Goal: Task Accomplishment & Management: Manage account settings

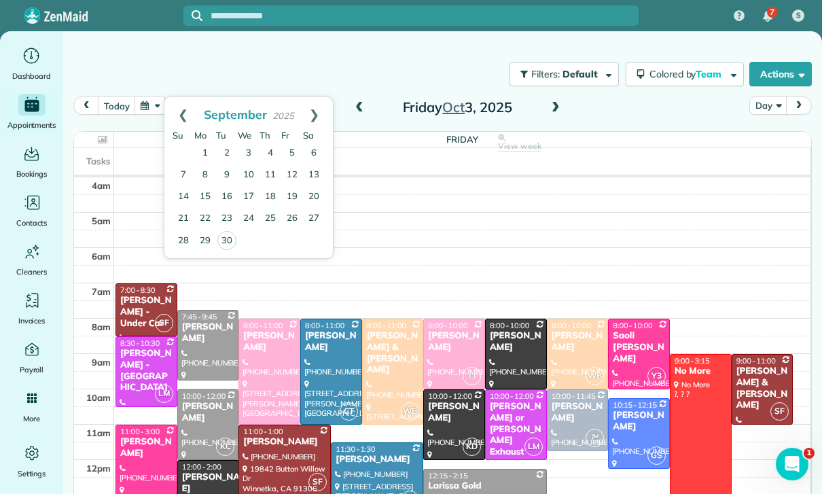
scroll to position [107, 0]
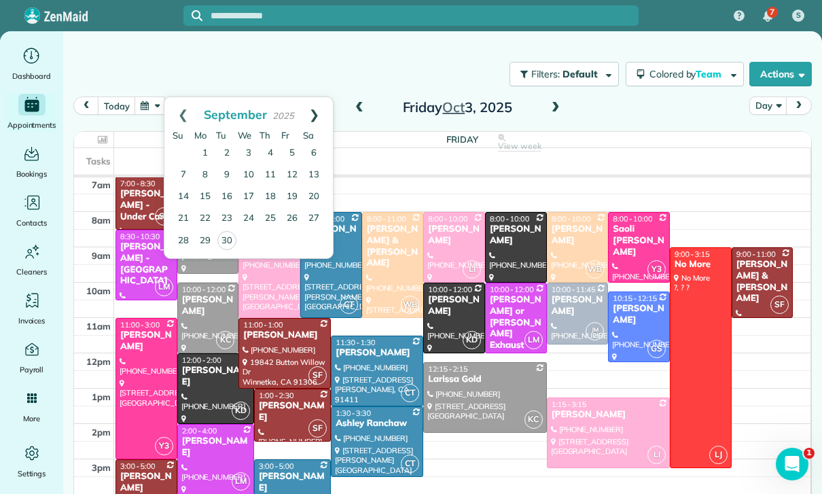
click at [324, 108] on link "Next" at bounding box center [314, 114] width 37 height 34
click at [268, 156] on link "2" at bounding box center [270, 154] width 22 height 22
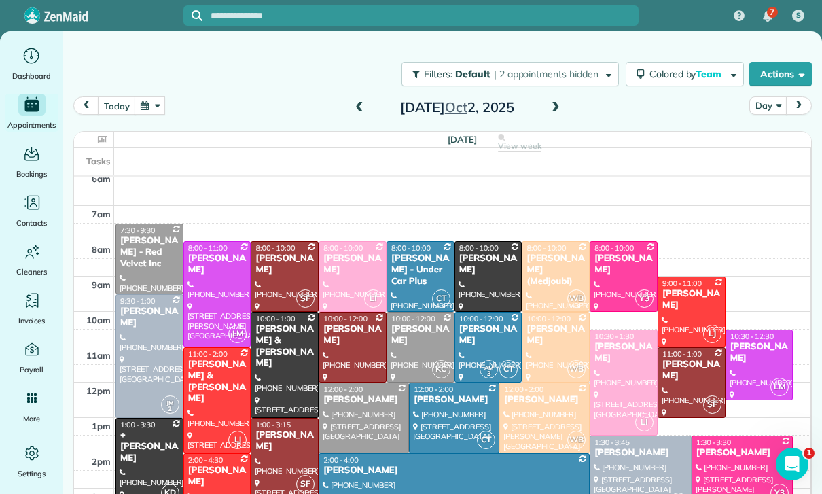
scroll to position [102, 0]
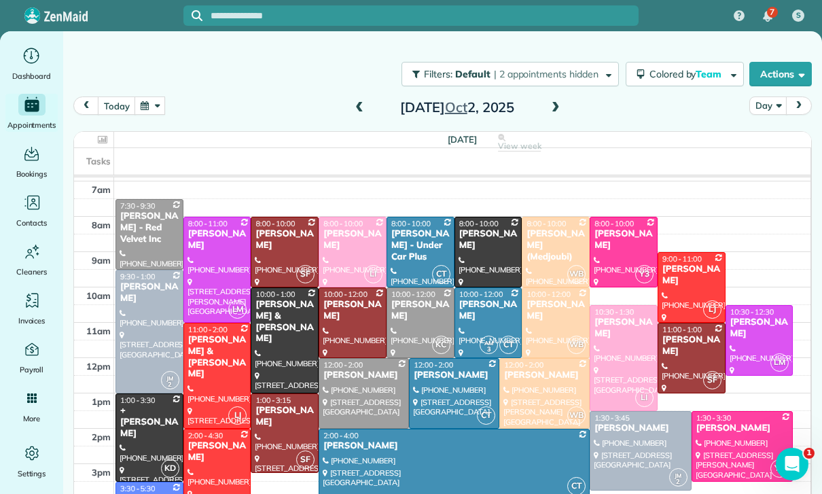
click at [550, 107] on span at bounding box center [555, 108] width 15 height 12
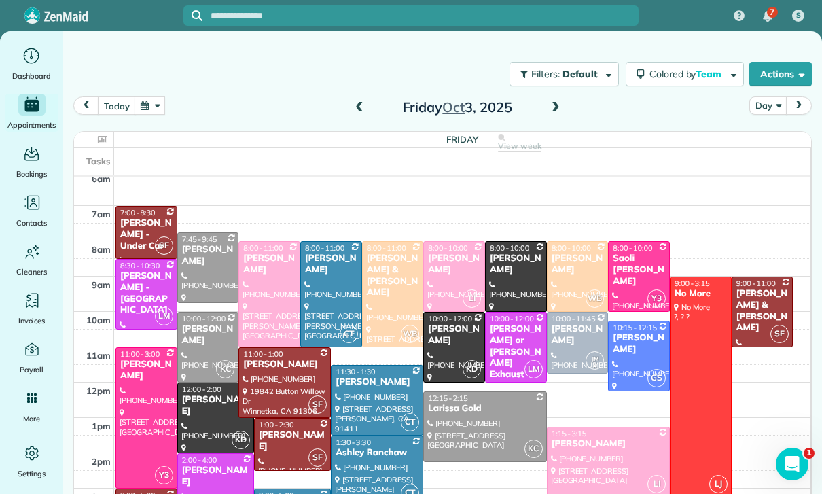
scroll to position [107, 0]
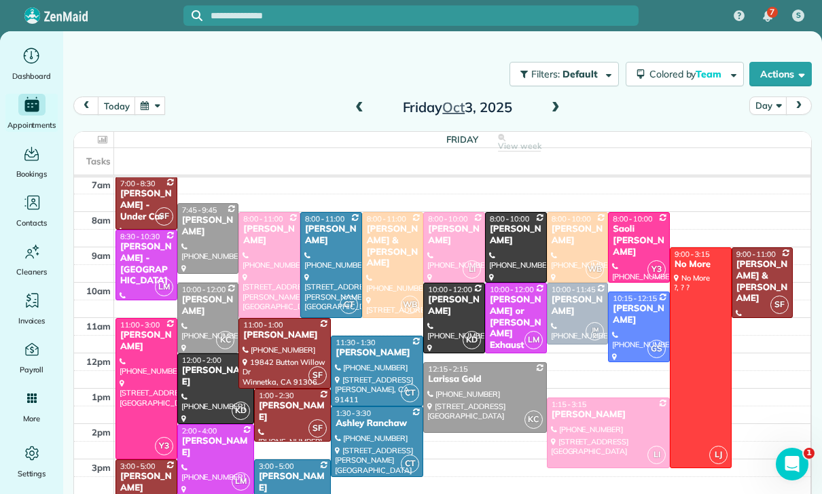
click at [158, 111] on button "button" at bounding box center [150, 105] width 31 height 18
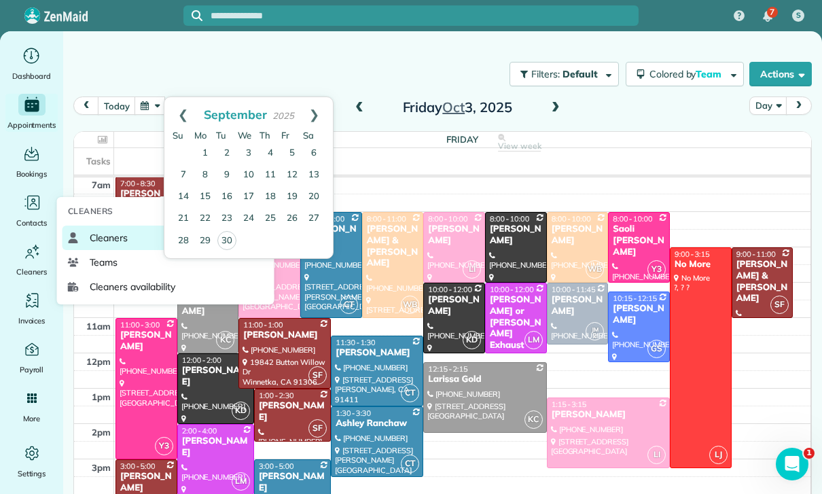
click at [92, 245] on span "Cleaners" at bounding box center [109, 238] width 39 height 14
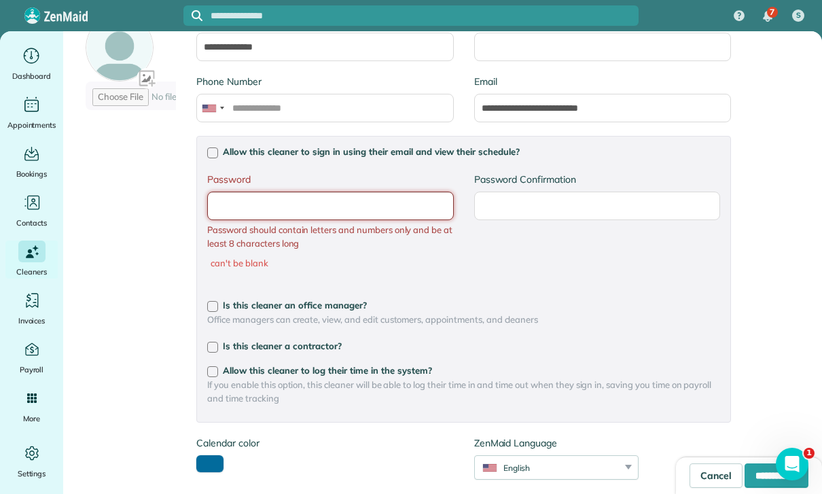
click at [283, 209] on input "Password" at bounding box center [330, 206] width 246 height 29
click at [745, 486] on input "**********" at bounding box center [777, 475] width 64 height 24
type input "**********"
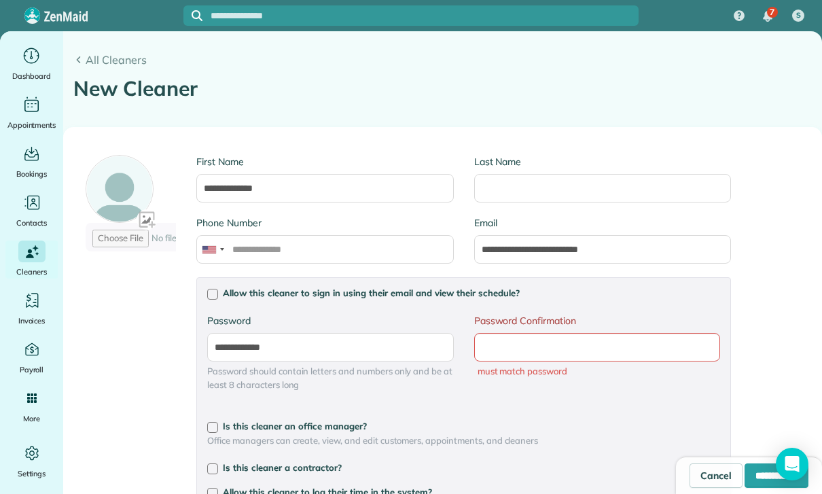
type input "**********"
click at [547, 353] on input "Password Confirmation" at bounding box center [597, 347] width 246 height 29
type input "**********"
click at [745, 478] on input "**********" at bounding box center [777, 475] width 64 height 24
type input "**********"
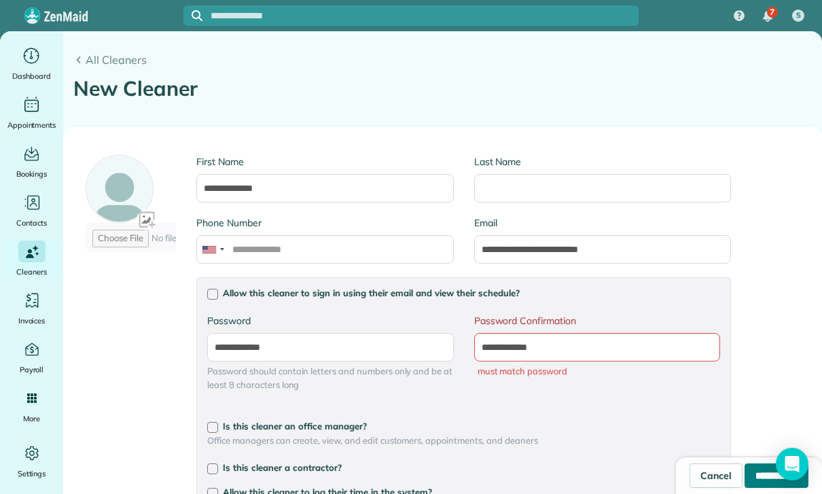
type input "**********"
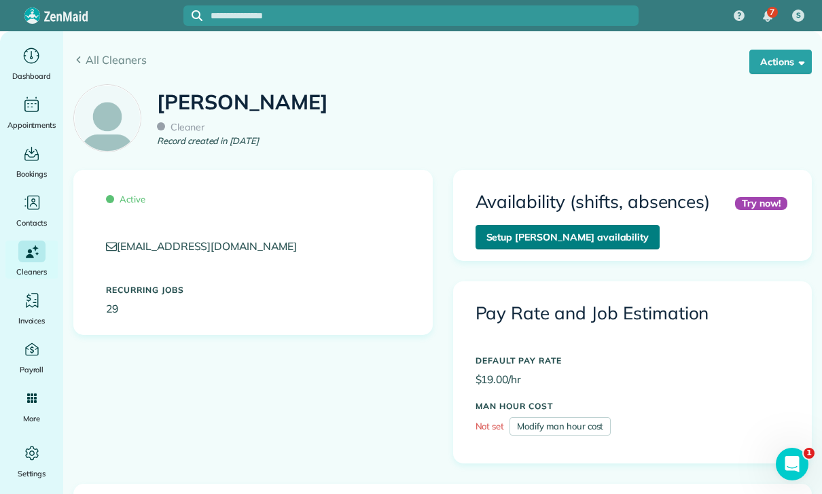
click at [562, 241] on link "Setup Leslie Mirnada’s availability" at bounding box center [568, 237] width 185 height 24
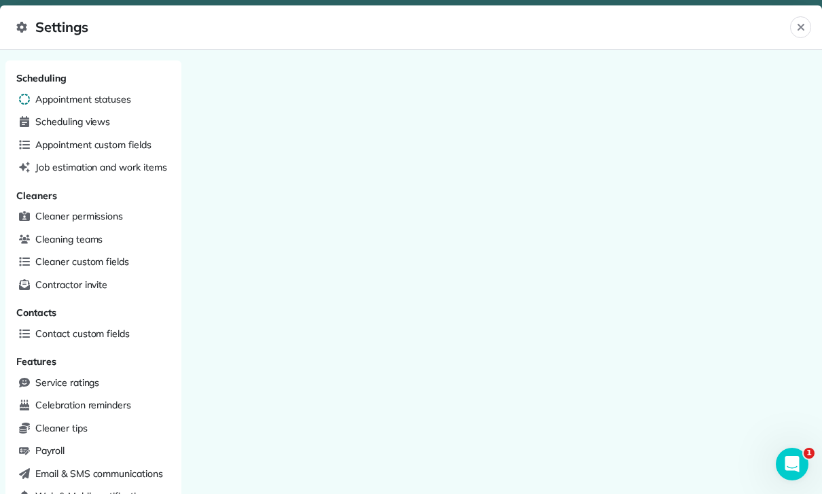
click at [73, 101] on span "Appointment statuses" at bounding box center [83, 99] width 96 height 14
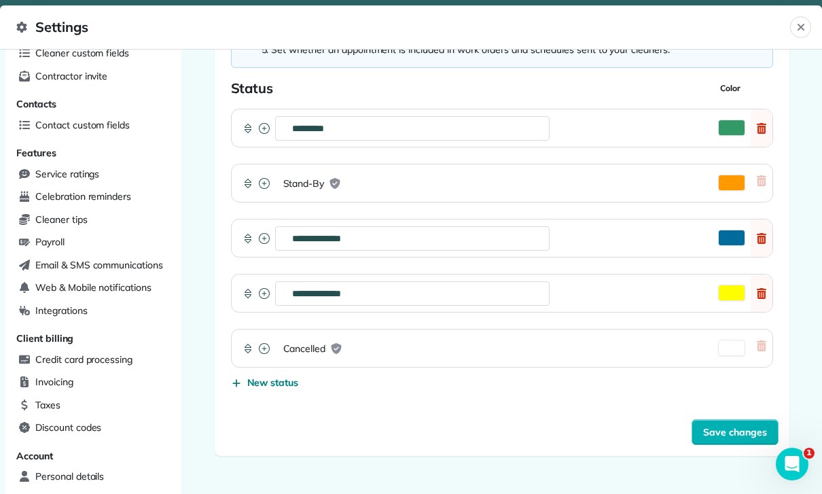
scroll to position [229, 0]
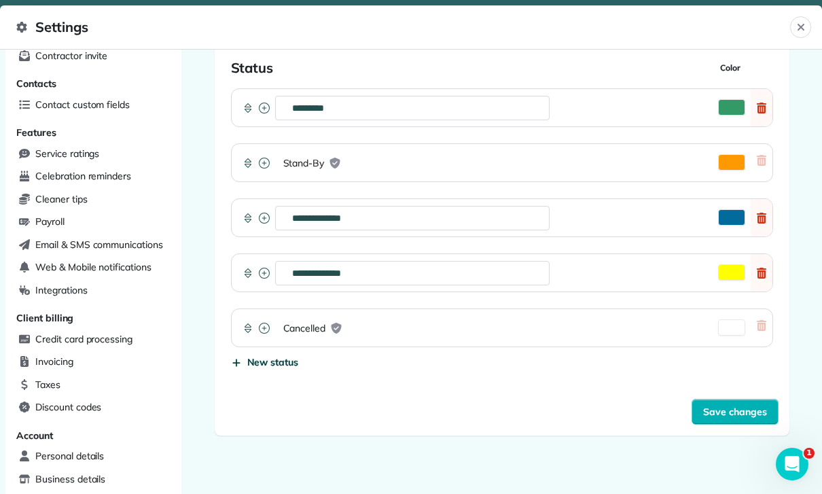
click at [259, 360] on span "New status" at bounding box center [273, 362] width 52 height 14
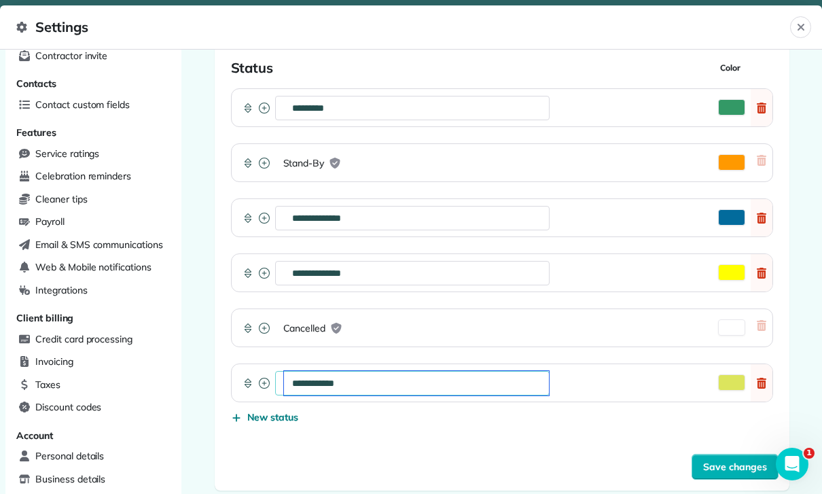
click at [364, 388] on input "**********" at bounding box center [416, 383] width 265 height 24
type input "**********"
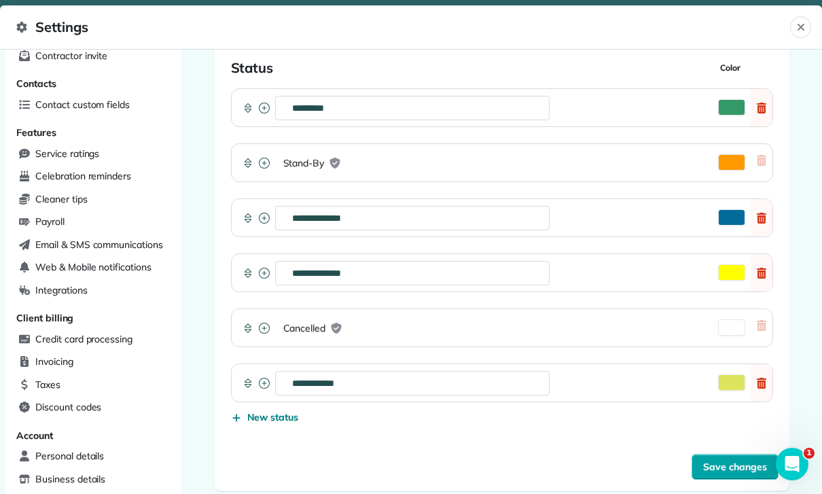
click at [731, 458] on button "Save changes" at bounding box center [735, 467] width 87 height 26
click at [261, 378] on icon at bounding box center [264, 382] width 11 height 11
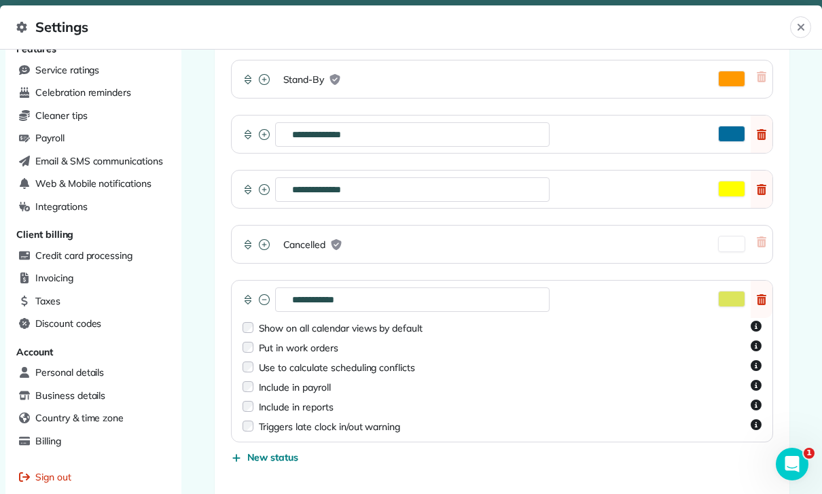
scroll to position [312, 0]
click at [268, 132] on icon at bounding box center [264, 135] width 11 height 11
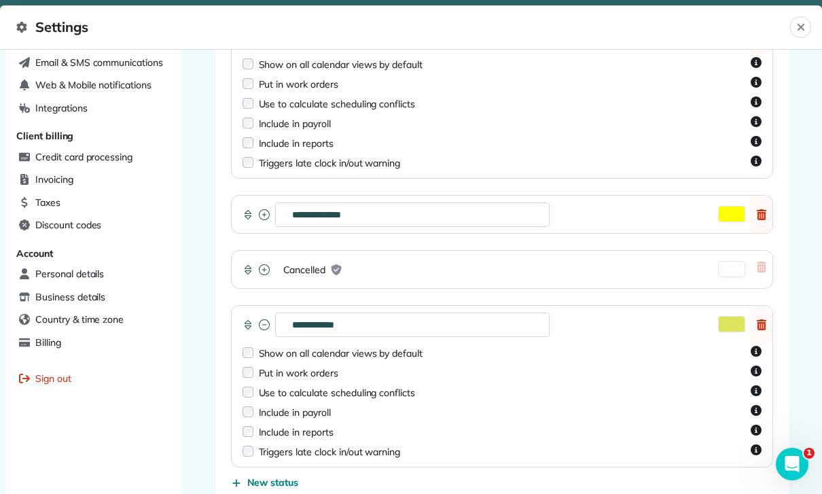
scroll to position [413, 0]
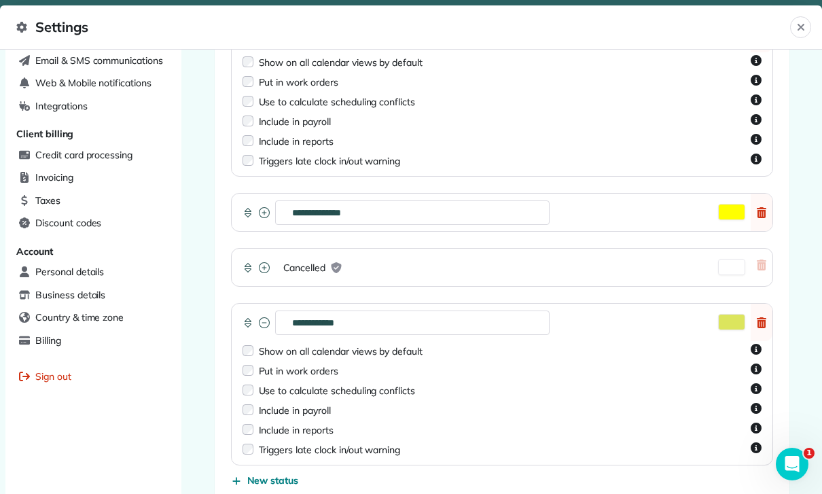
click at [347, 356] on label "Show on all calendar views by default" at bounding box center [341, 351] width 164 height 14
click at [304, 372] on label "Put in work orders" at bounding box center [298, 371] width 79 height 14
click at [315, 389] on label "Use to calculate scheduling conflicts" at bounding box center [337, 391] width 157 height 14
click at [309, 416] on label "Include in payroll" at bounding box center [295, 411] width 72 height 14
click at [310, 435] on label "Include in reports" at bounding box center [296, 430] width 75 height 14
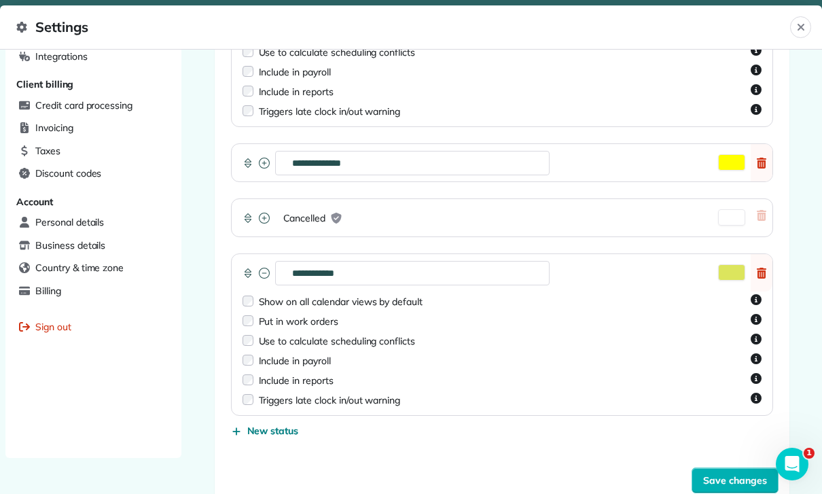
scroll to position [501, 0]
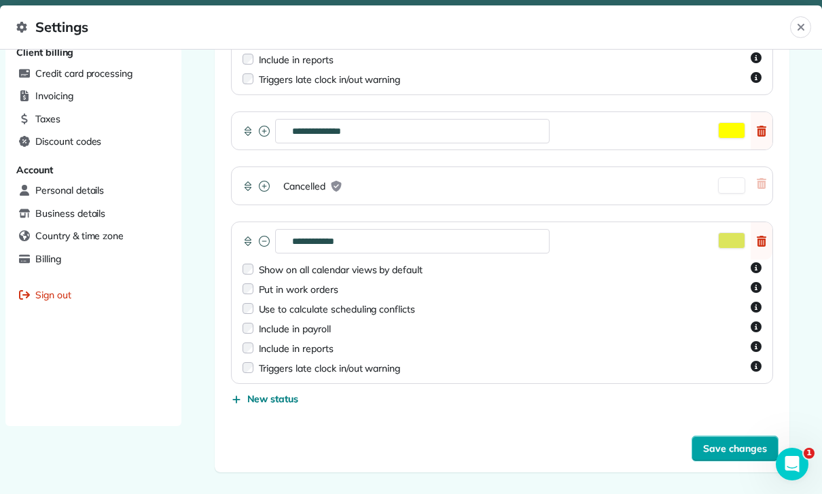
click at [732, 448] on button "Save changes" at bounding box center [735, 448] width 87 height 26
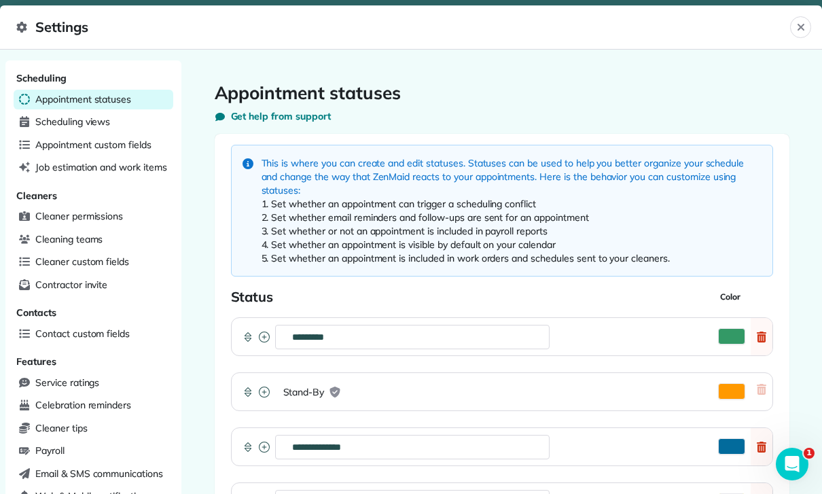
scroll to position [-34, 0]
click at [84, 128] on span "Scheduling views" at bounding box center [72, 122] width 75 height 14
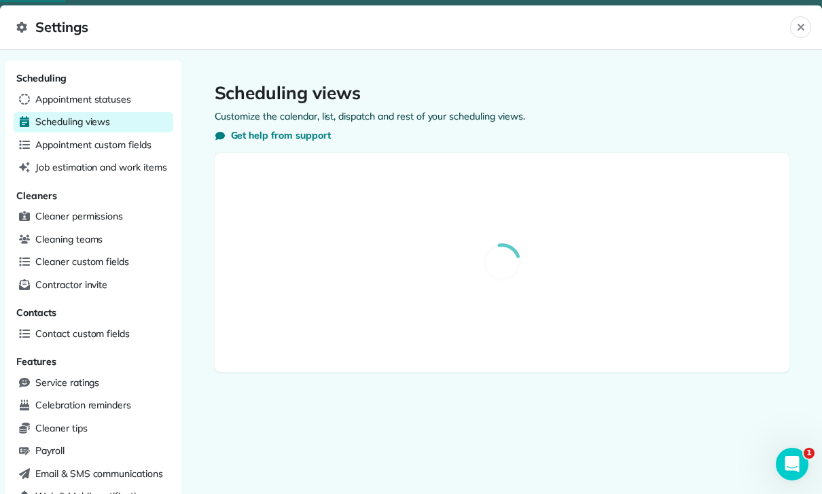
select select "**********"
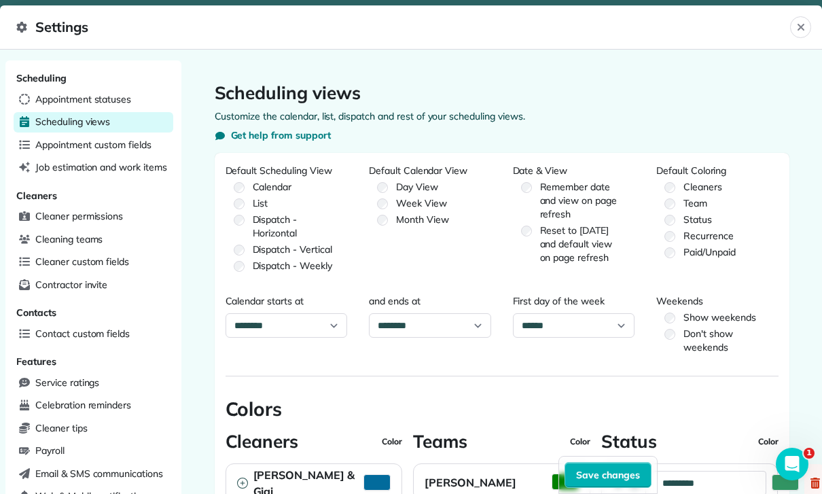
scroll to position [-65, 0]
click at [91, 88] on div "Scheduling" at bounding box center [94, 79] width 160 height 20
click at [62, 84] on span "Scheduling" at bounding box center [41, 78] width 50 height 12
click at [115, 88] on div "Scheduling" at bounding box center [94, 79] width 160 height 20
click at [132, 110] on div "Appointment statuses" at bounding box center [94, 100] width 160 height 20
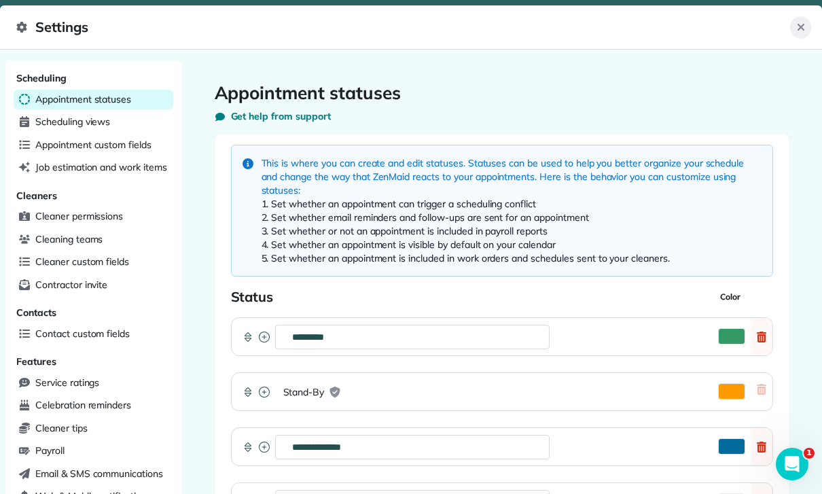
click at [802, 30] on icon "Close" at bounding box center [800, 27] width 11 height 11
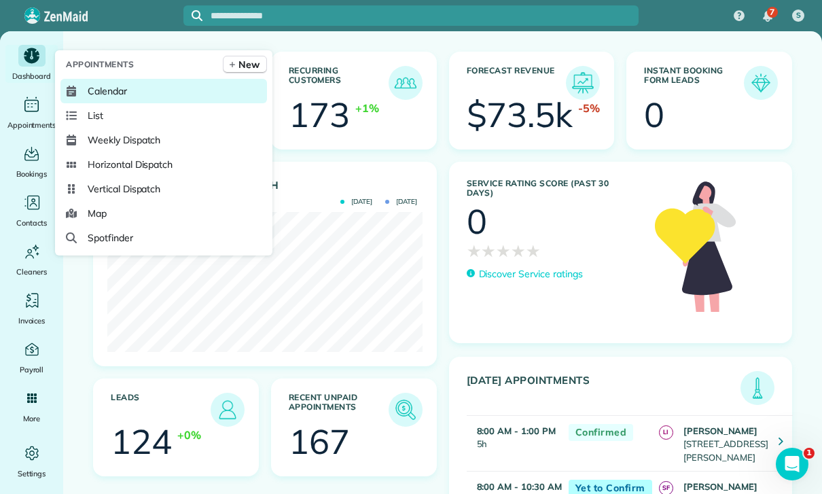
click at [107, 98] on span "Calendar" at bounding box center [107, 91] width 39 height 14
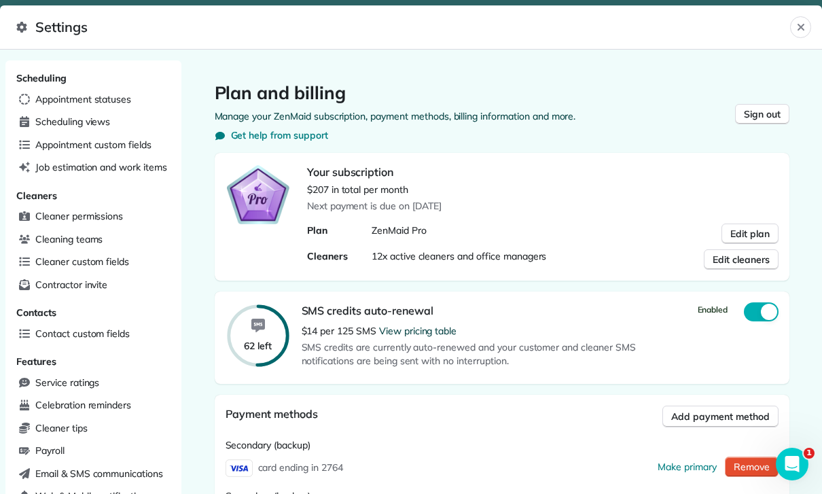
scroll to position [-33, 0]
click at [787, 26] on span "Settings" at bounding box center [403, 27] width 774 height 22
click at [800, 26] on icon "Close" at bounding box center [800, 27] width 7 height 7
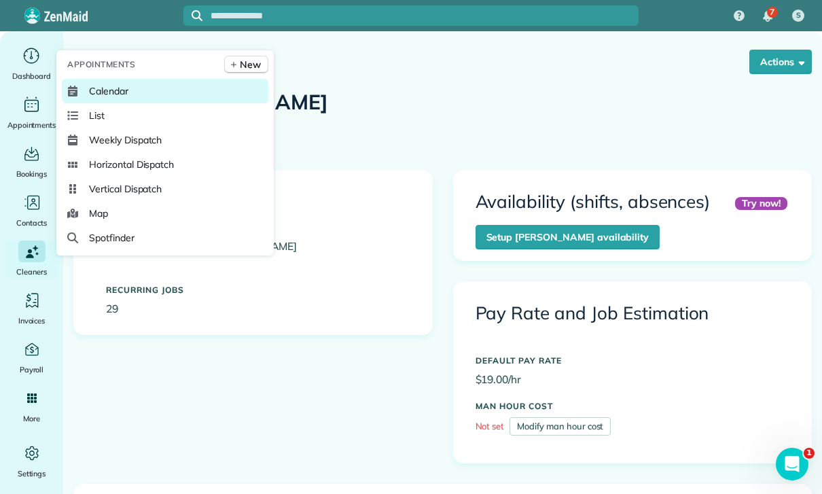
click at [126, 98] on span "Calendar" at bounding box center [108, 91] width 39 height 14
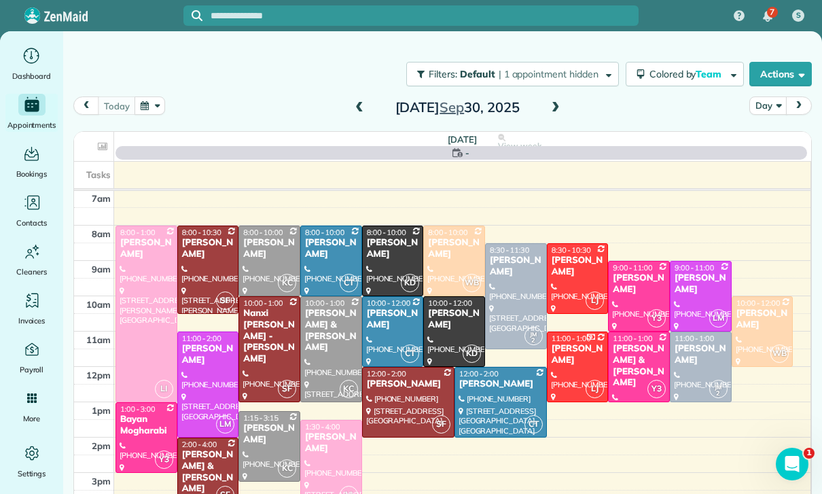
scroll to position [107, 0]
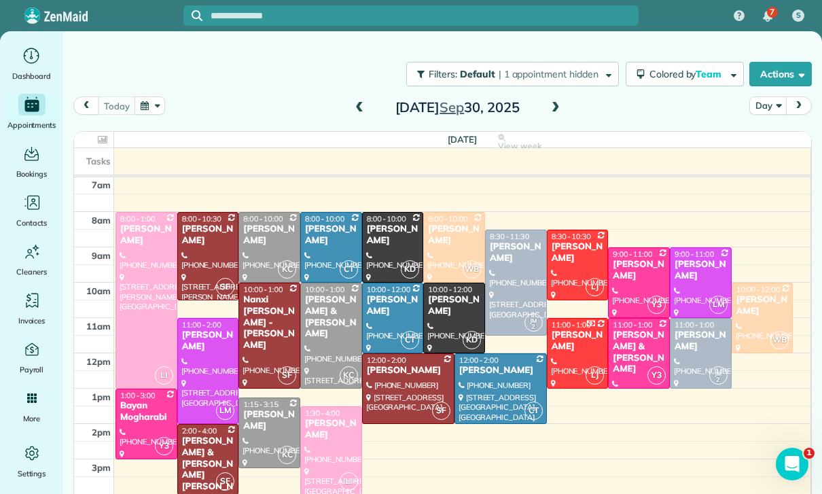
click at [457, 305] on div "[PERSON_NAME]" at bounding box center [454, 305] width 54 height 23
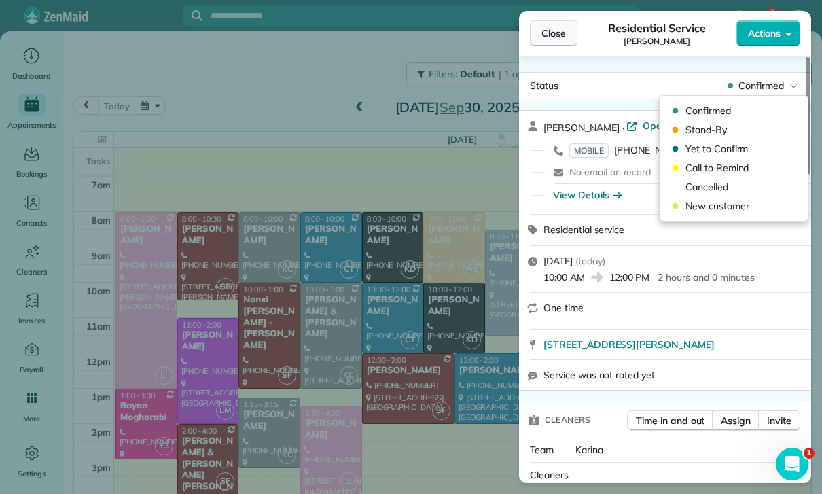
click at [548, 24] on button "Close" at bounding box center [554, 33] width 48 height 26
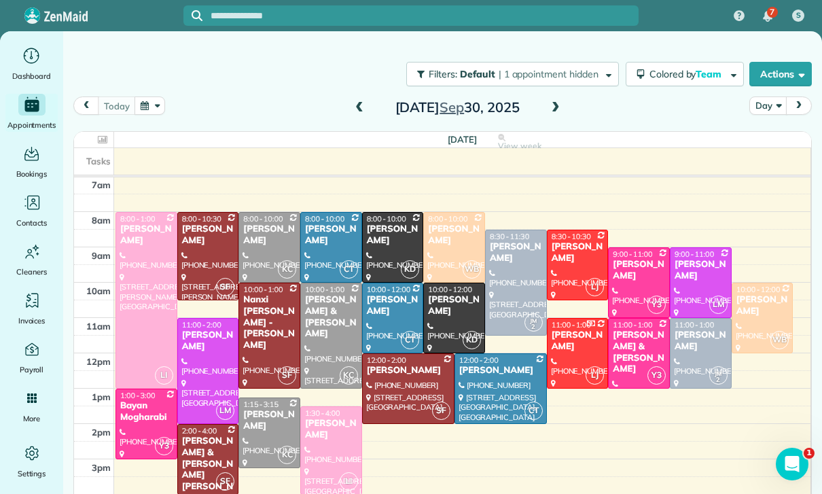
click at [142, 105] on button "button" at bounding box center [150, 105] width 31 height 18
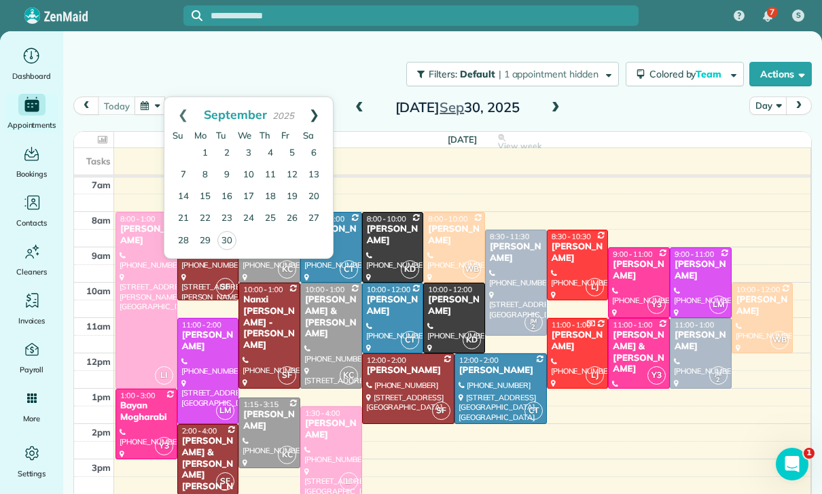
click at [321, 113] on link "Next" at bounding box center [314, 114] width 37 height 34
click at [256, 149] on link "1" at bounding box center [249, 154] width 22 height 22
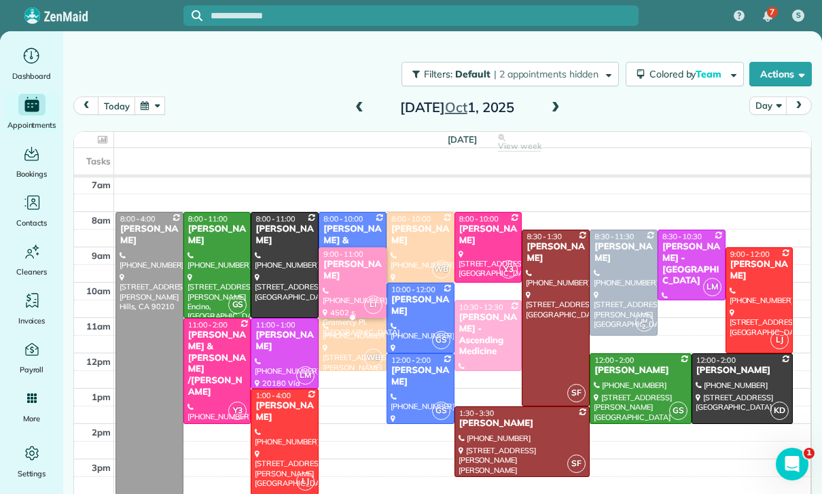
scroll to position [107, 0]
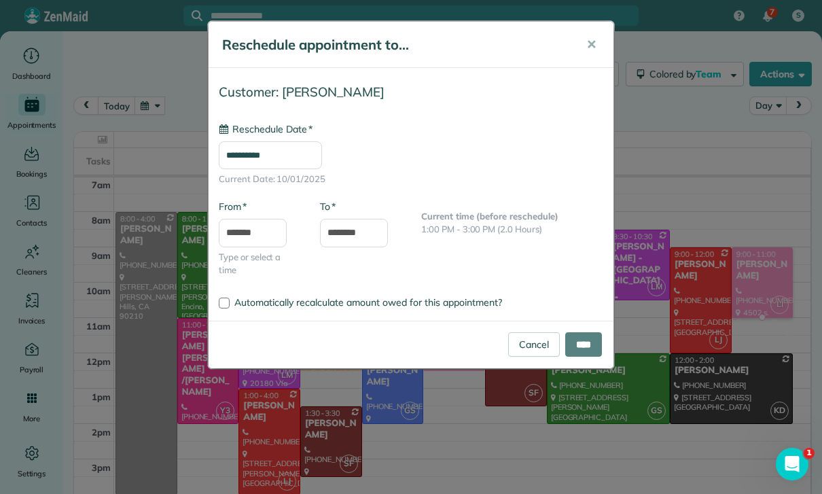
type input "**********"
click at [583, 338] on input "****" at bounding box center [583, 344] width 37 height 24
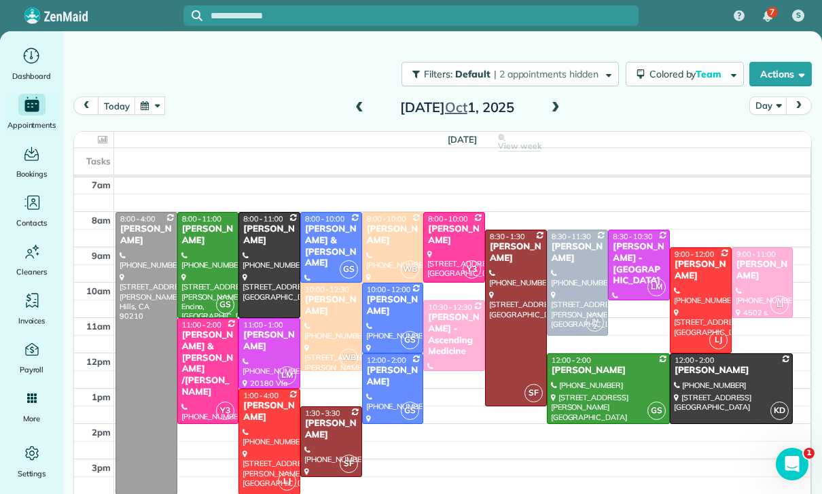
click at [152, 109] on button "button" at bounding box center [150, 105] width 31 height 18
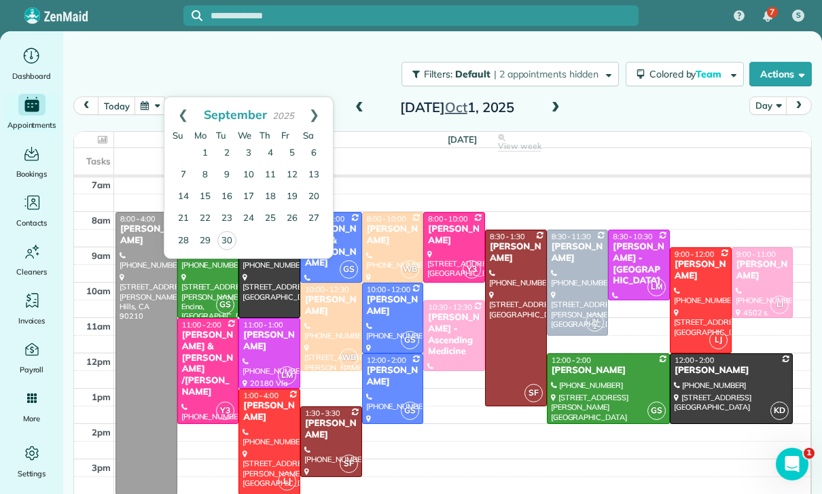
click at [228, 240] on link "30" at bounding box center [226, 240] width 19 height 19
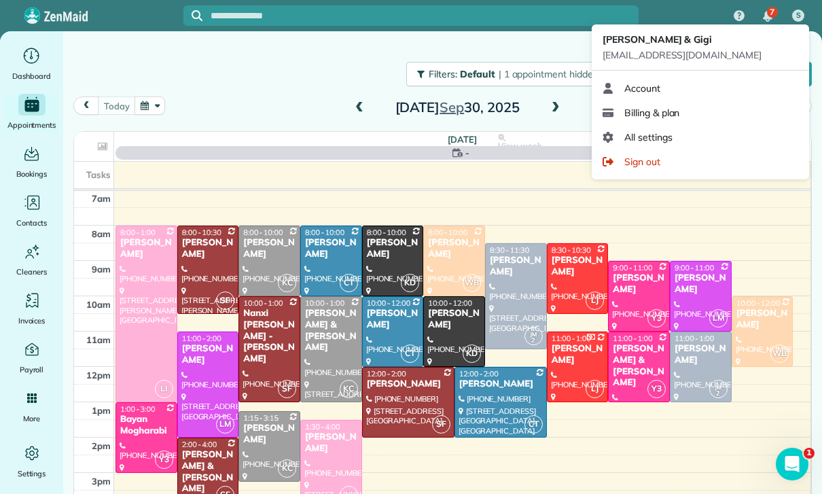
scroll to position [107, 0]
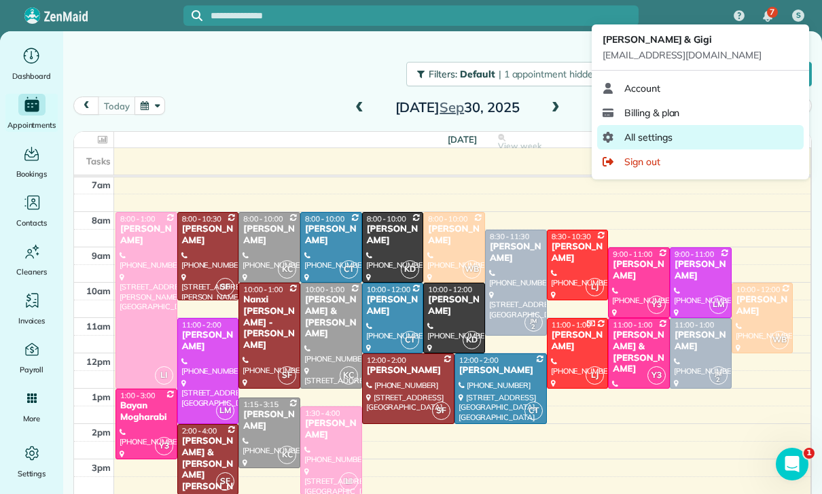
click at [649, 134] on span "All settings" at bounding box center [648, 137] width 48 height 14
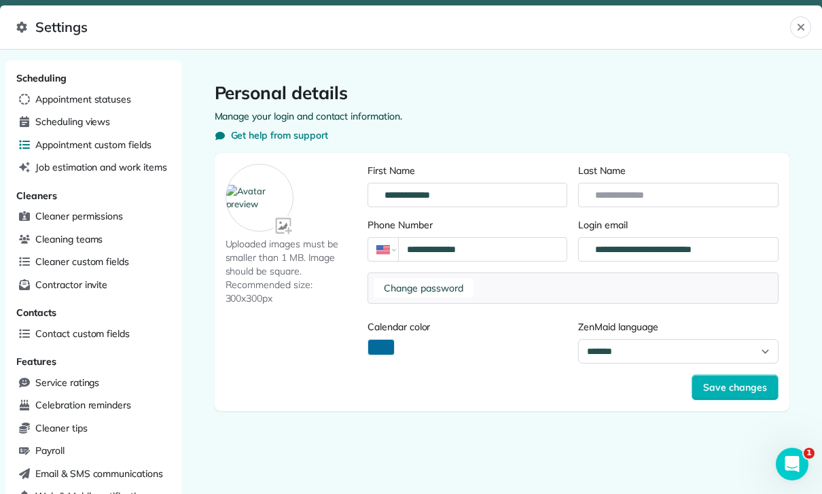
click at [98, 145] on span "Appointment custom fields" at bounding box center [93, 145] width 116 height 14
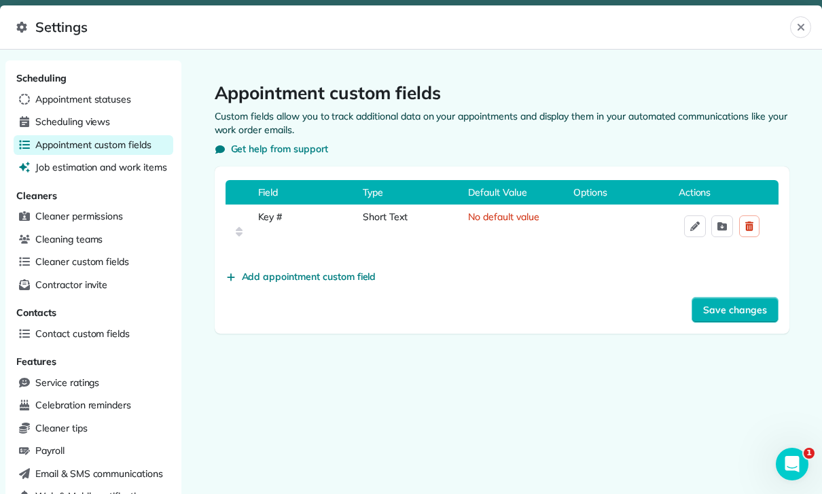
click at [82, 168] on span "Job estimation and work items" at bounding box center [101, 167] width 132 height 14
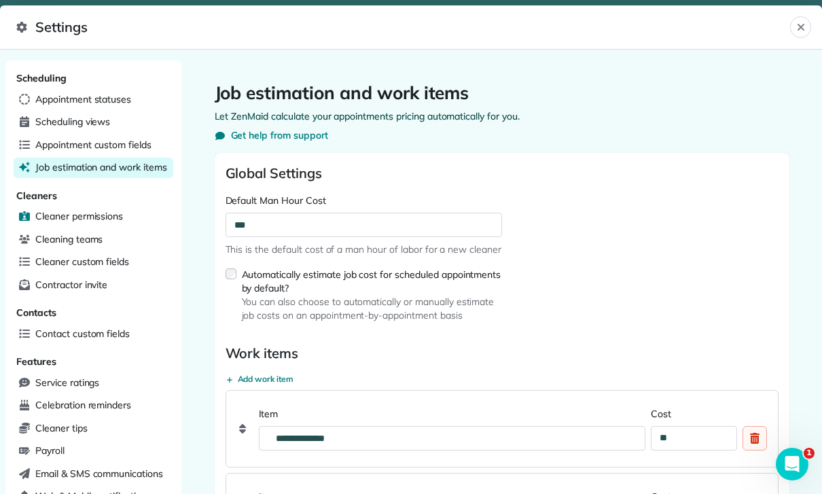
click at [88, 209] on span "Cleaner permissions" at bounding box center [79, 216] width 88 height 14
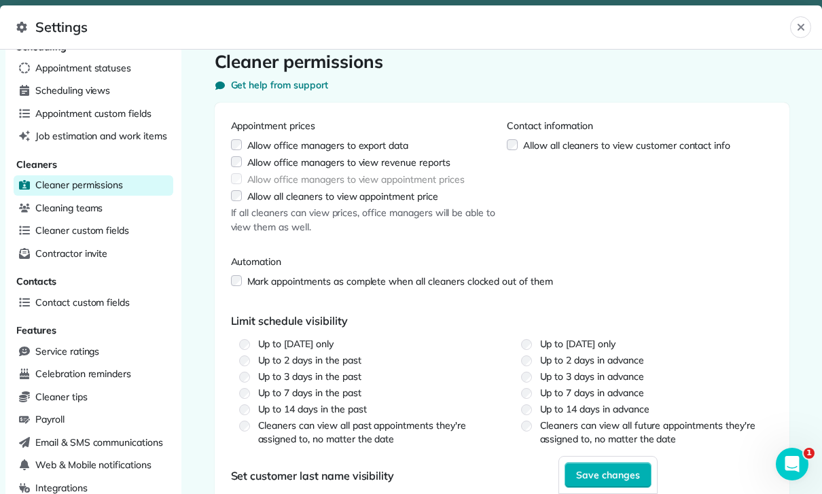
scroll to position [-1, 0]
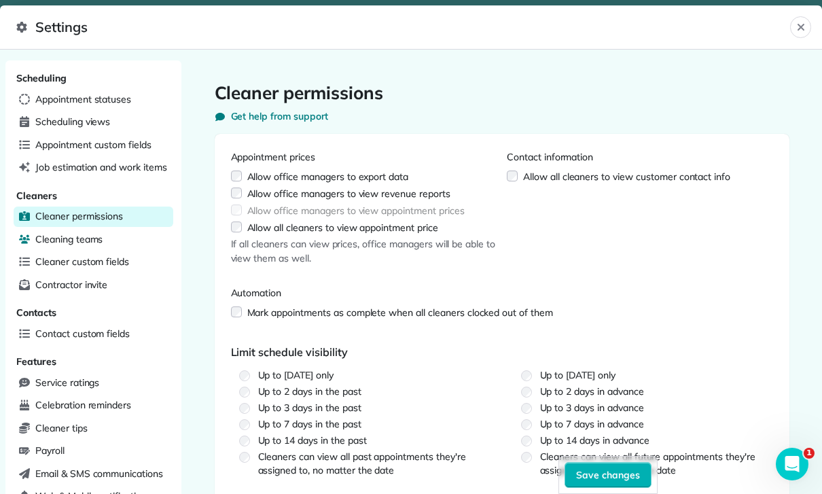
click at [55, 236] on span "Cleaning teams" at bounding box center [68, 239] width 67 height 14
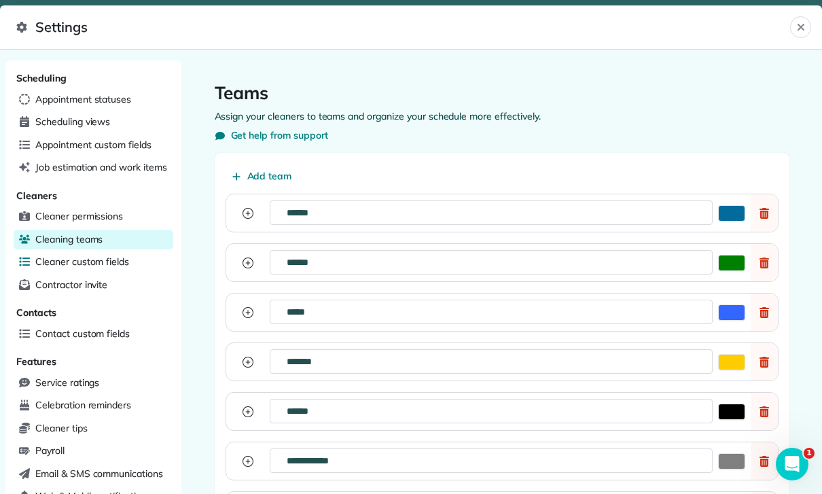
click at [66, 262] on span "Cleaner custom fields" at bounding box center [82, 262] width 94 height 14
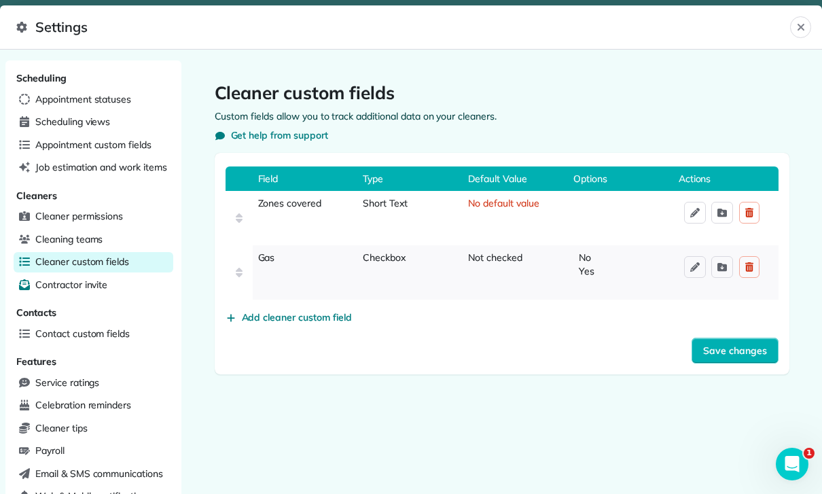
click at [67, 287] on span "Contractor invite" at bounding box center [71, 285] width 72 height 14
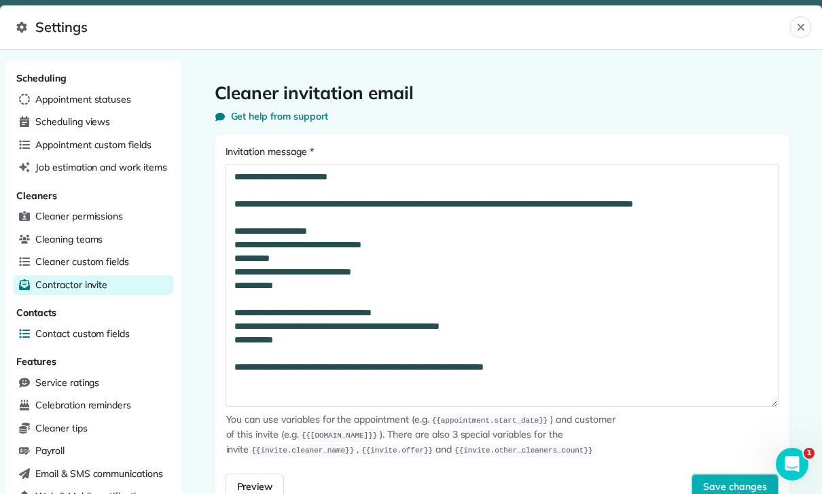
click at [71, 327] on span "Contact custom fields" at bounding box center [82, 334] width 94 height 14
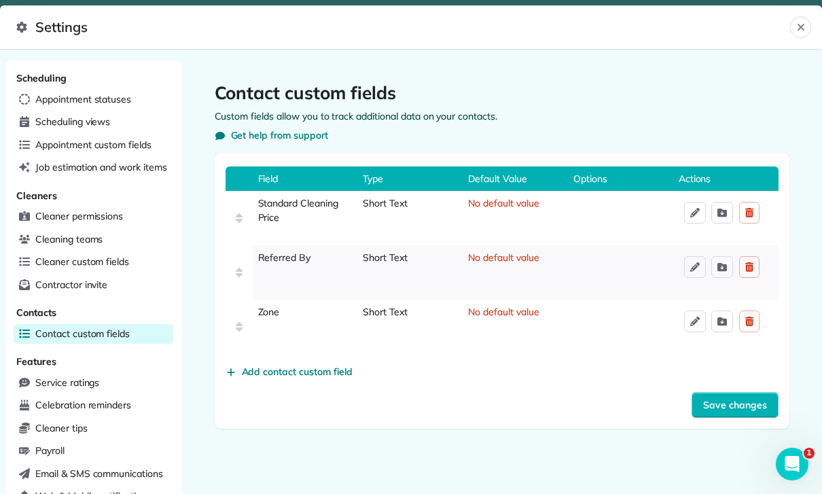
scroll to position [-16, 0]
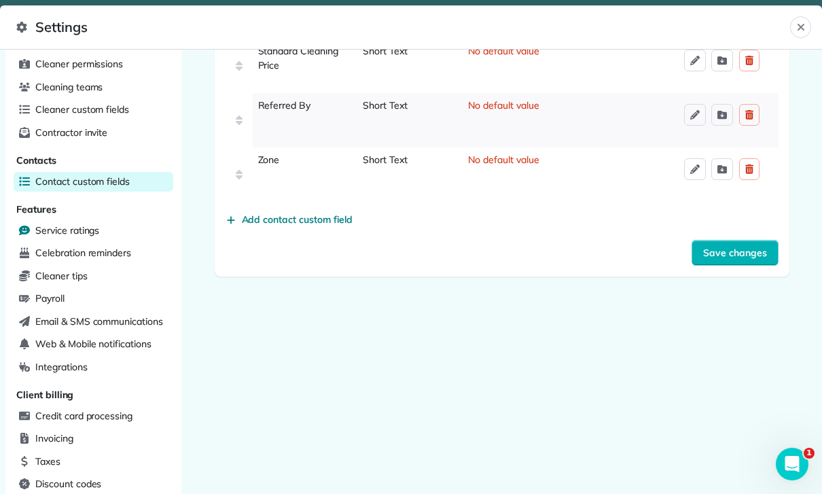
click at [74, 232] on div "Service ratings" at bounding box center [94, 231] width 160 height 20
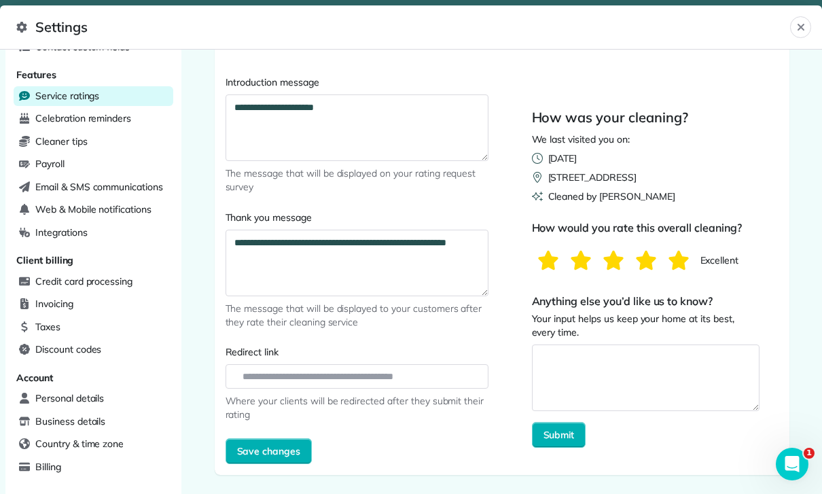
scroll to position [288, 0]
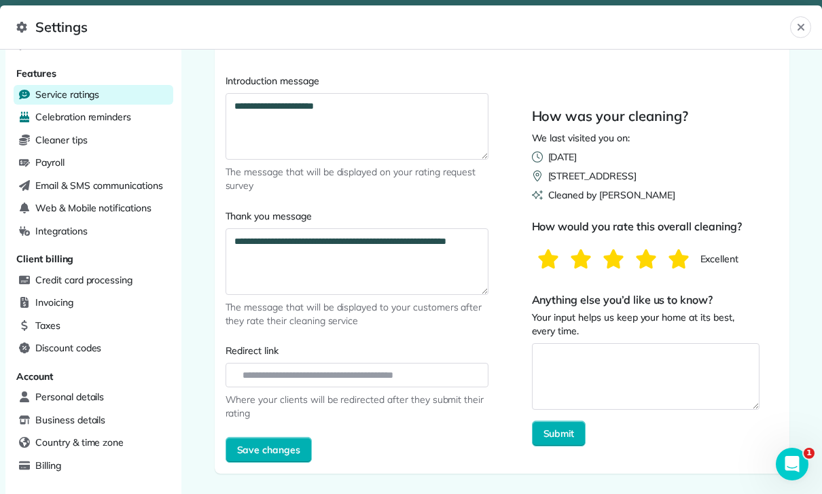
click at [96, 117] on span "Celebration reminders" at bounding box center [83, 117] width 96 height 14
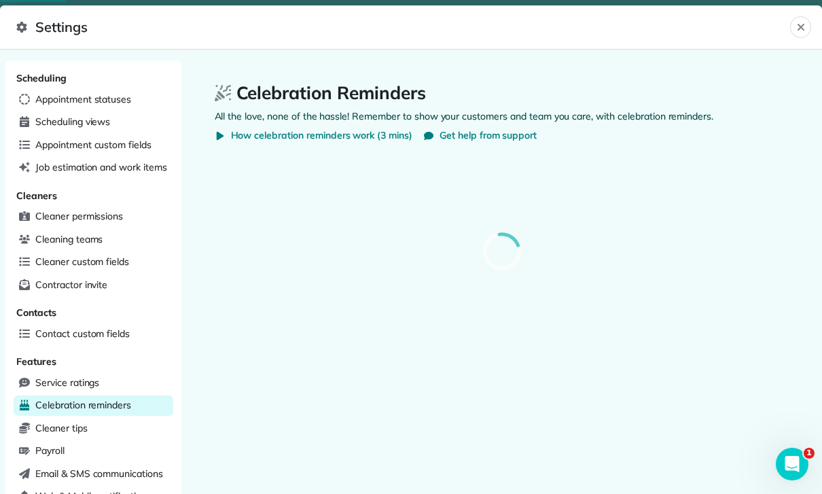
select select
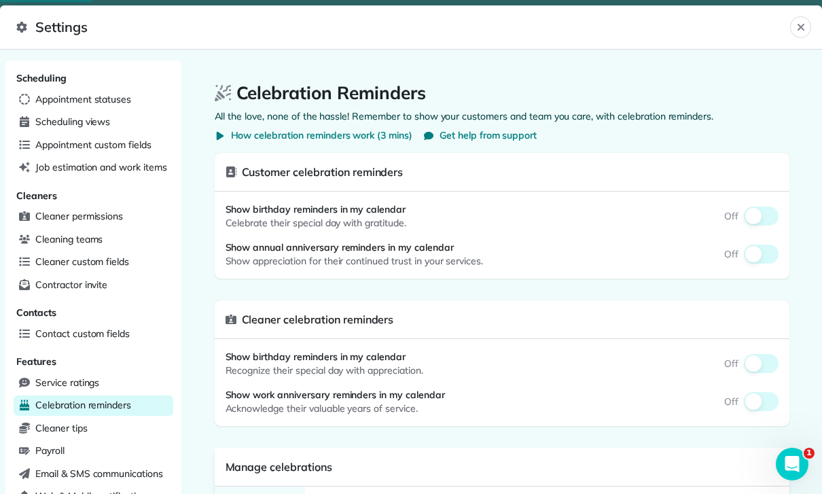
select select
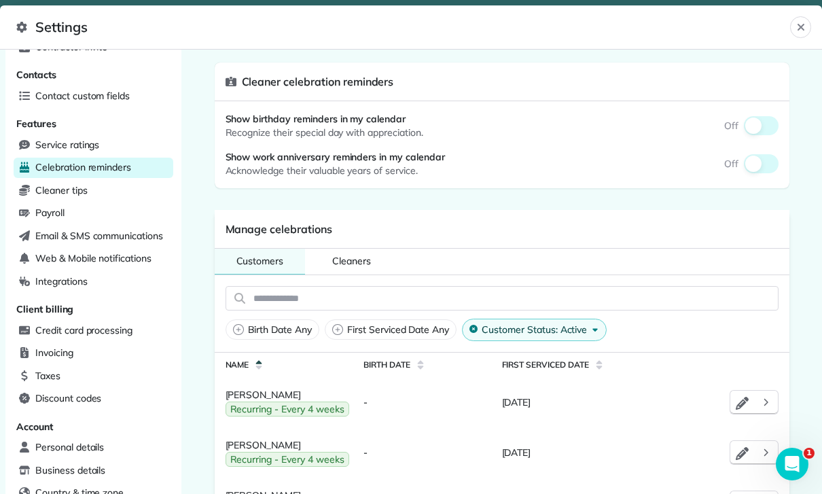
scroll to position [233, 0]
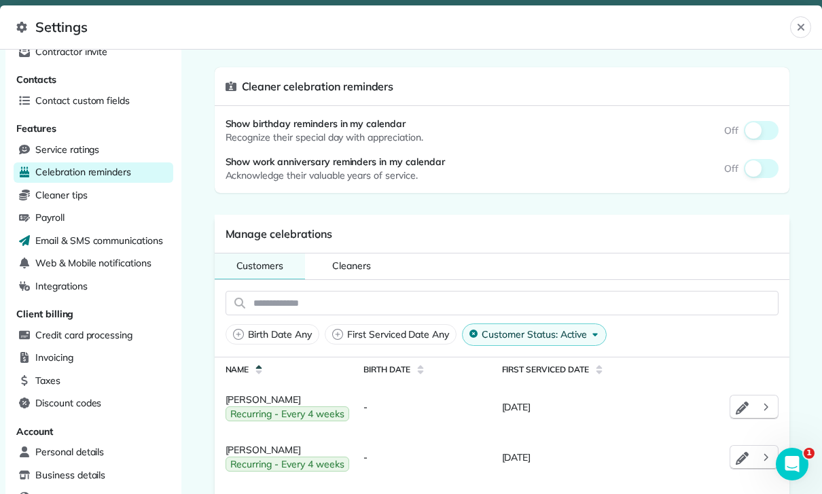
click at [96, 238] on span "Email & SMS communications" at bounding box center [99, 241] width 128 height 14
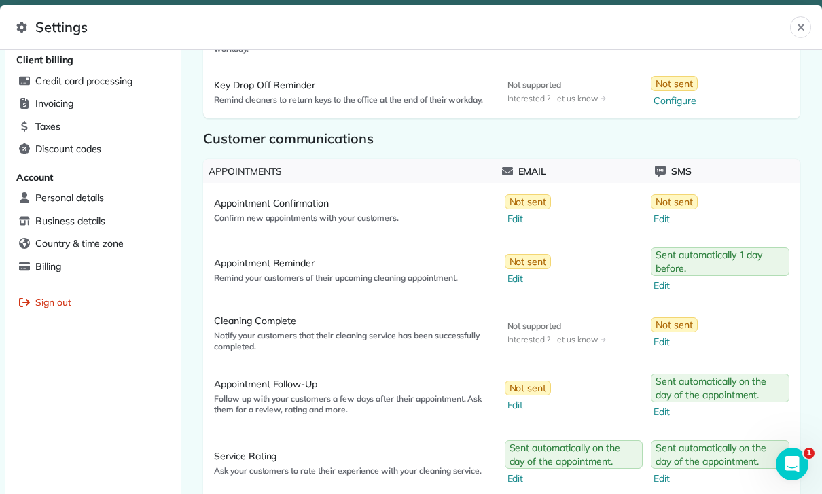
scroll to position [537, 0]
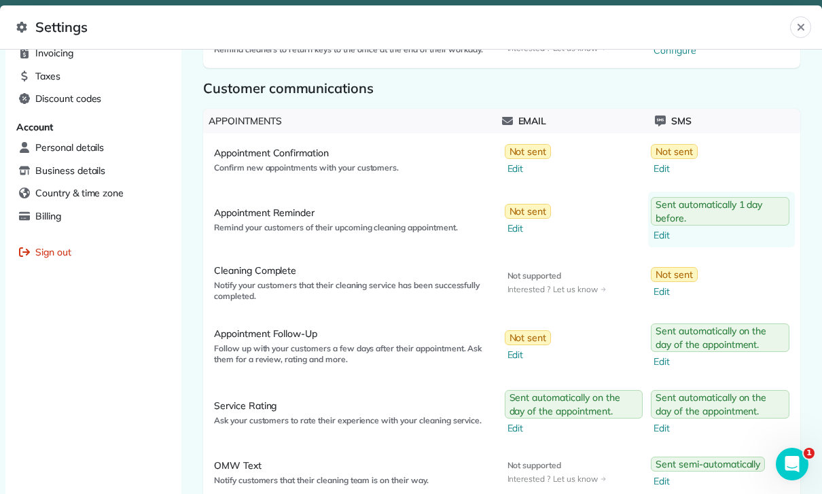
click at [656, 232] on span "Edit" at bounding box center [722, 235] width 136 height 14
select select "**"
select select "********"
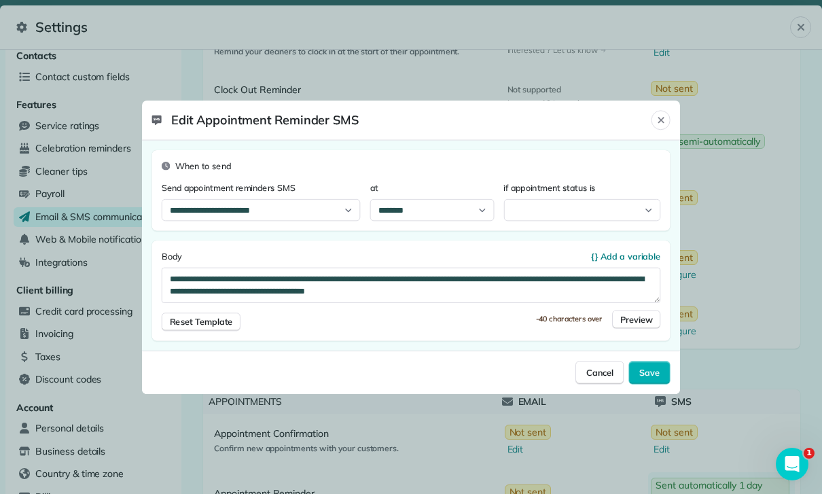
select select "***"
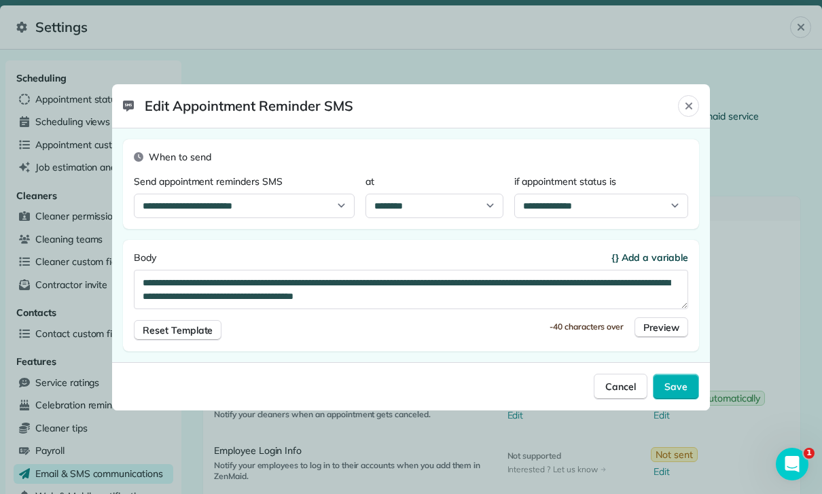
click at [655, 259] on span "{} Add a variable" at bounding box center [649, 258] width 77 height 14
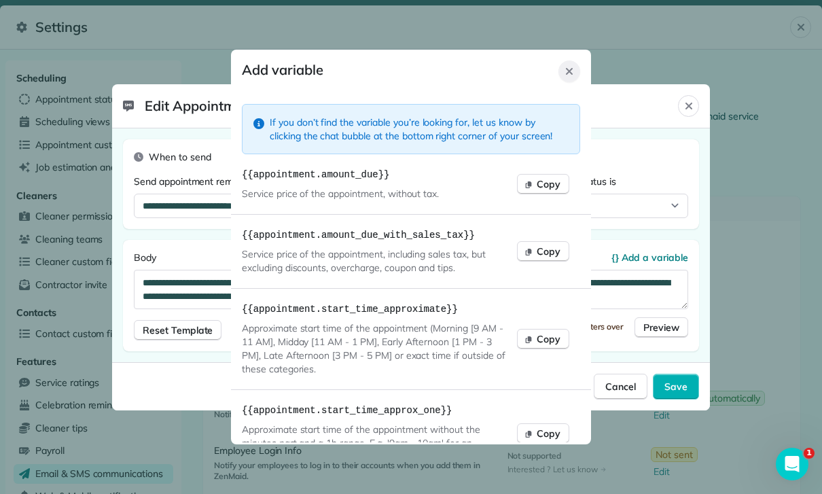
click at [563, 60] on button "Close" at bounding box center [569, 71] width 22 height 22
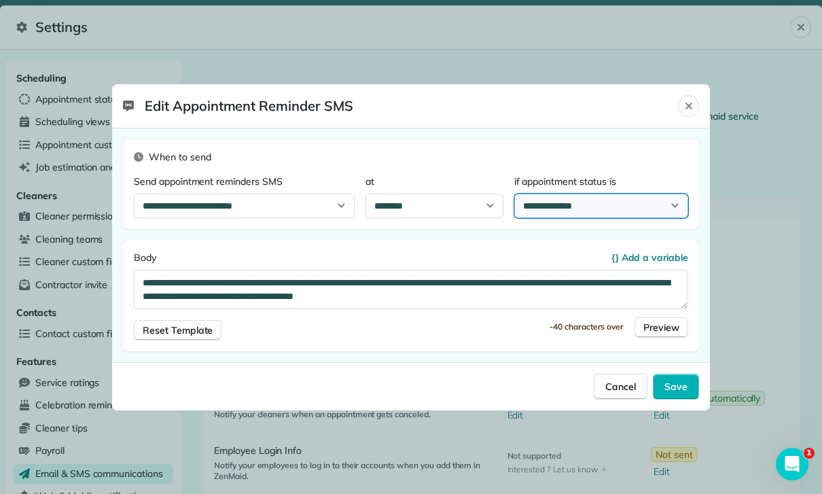
click at [646, 210] on select "**********" at bounding box center [601, 206] width 174 height 24
click at [680, 112] on div "Close" at bounding box center [688, 106] width 21 height 22
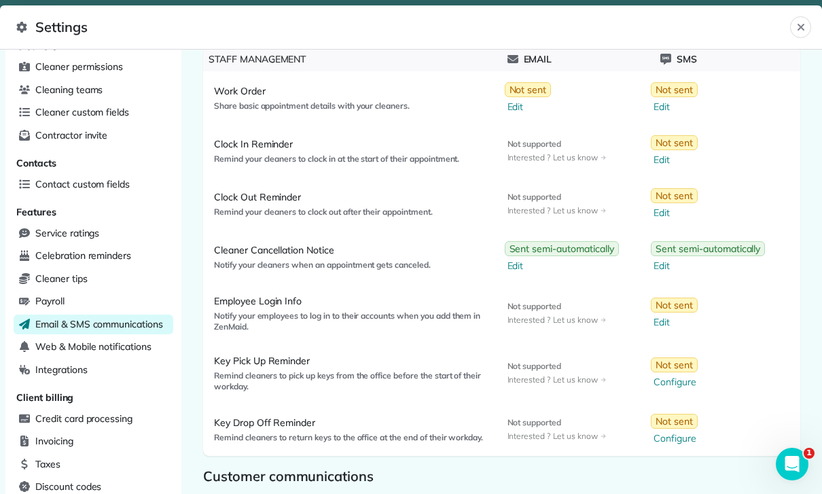
scroll to position [150, 0]
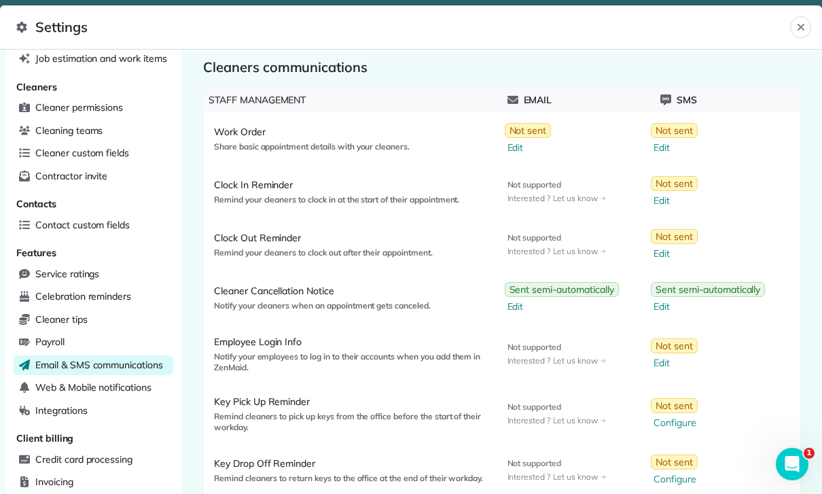
click at [764, 229] on div "Sms Not sent Edit" at bounding box center [721, 244] width 147 height 42
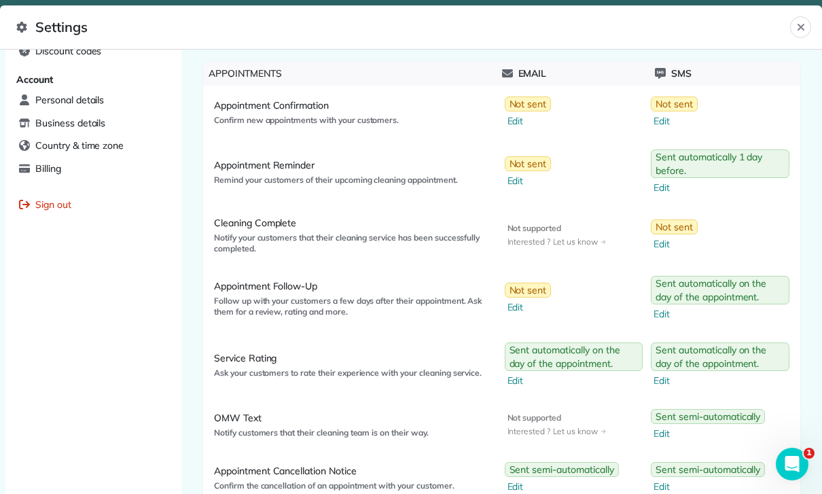
scroll to position [587, 0]
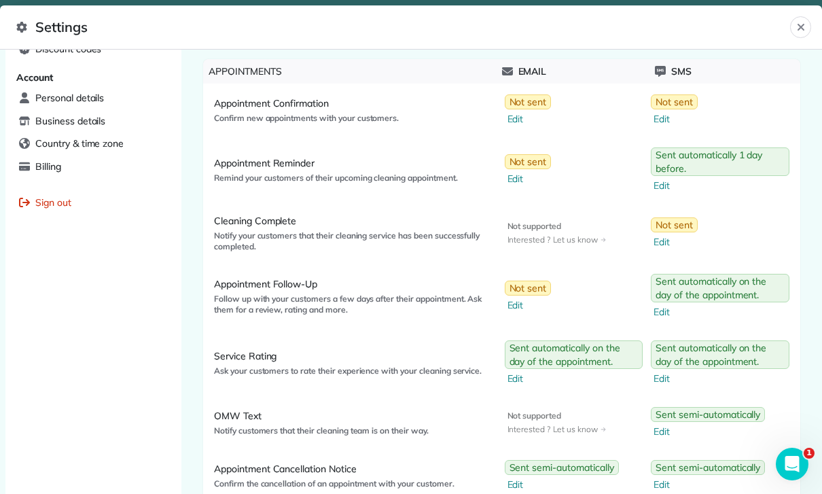
click at [662, 120] on span "Edit" at bounding box center [676, 119] width 44 height 14
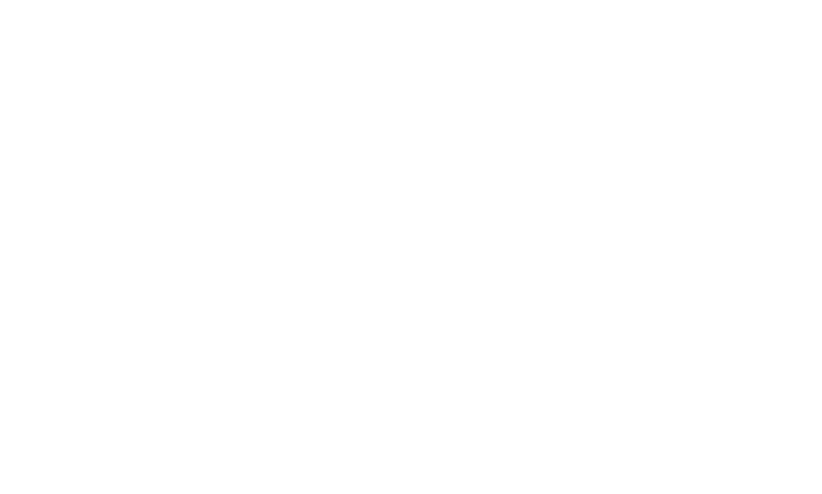
scroll to position [43, 0]
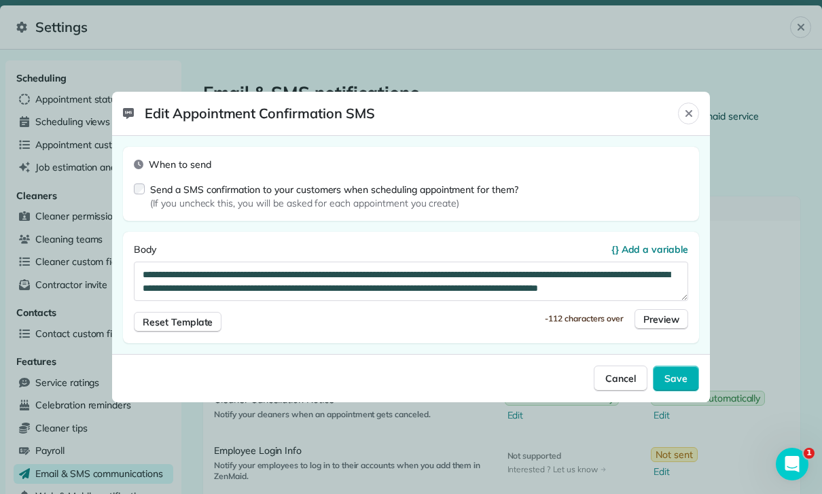
click at [698, 107] on div "Close" at bounding box center [688, 114] width 21 height 22
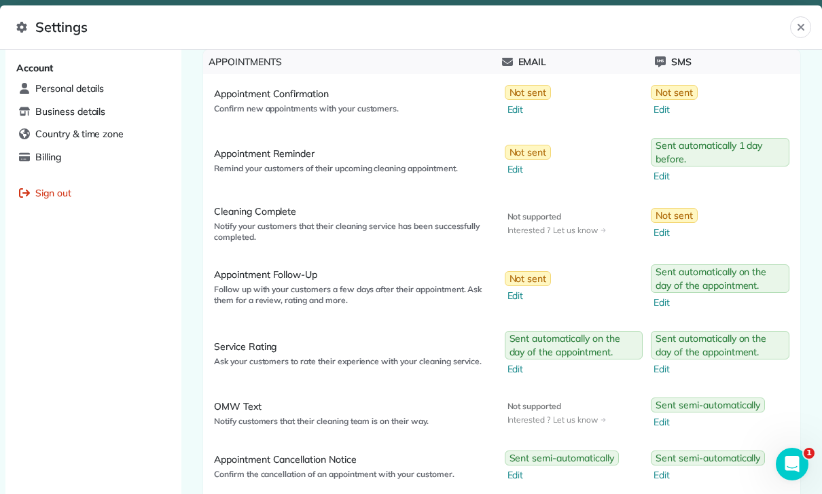
scroll to position [605, 0]
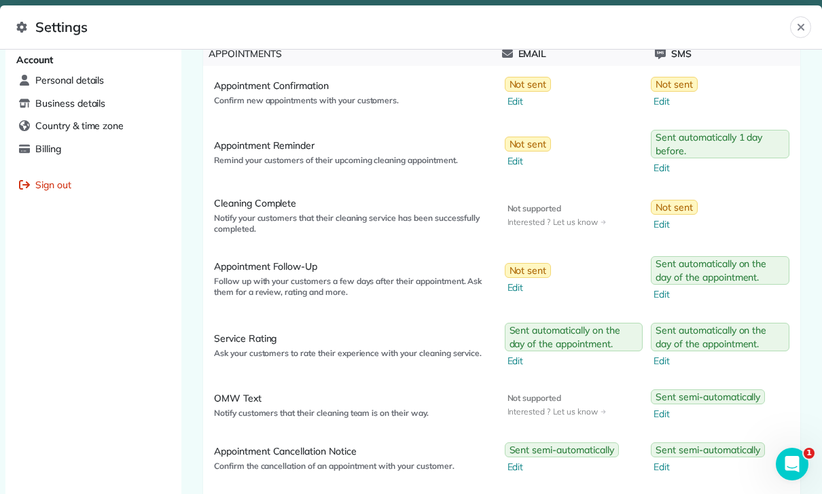
click at [667, 291] on span "Edit" at bounding box center [722, 294] width 136 height 14
select select "*"
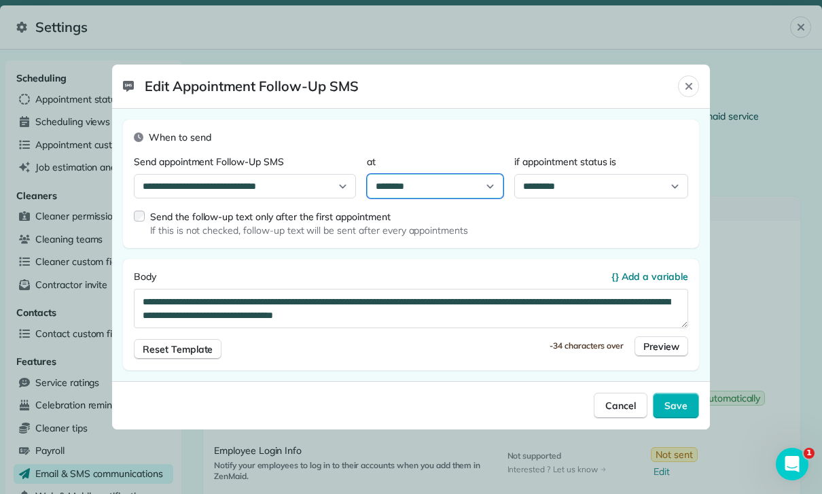
click at [488, 187] on select "******** ******* ******* ******* ******* ******* ******* ******* ******* ******…" at bounding box center [435, 186] width 137 height 24
select select "********"
click at [678, 416] on div "Save" at bounding box center [676, 406] width 46 height 26
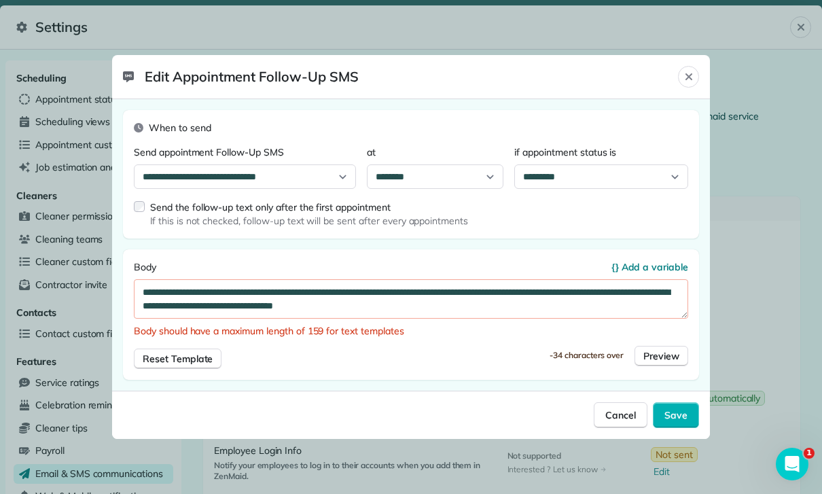
click at [692, 79] on icon "Close" at bounding box center [688, 76] width 11 height 11
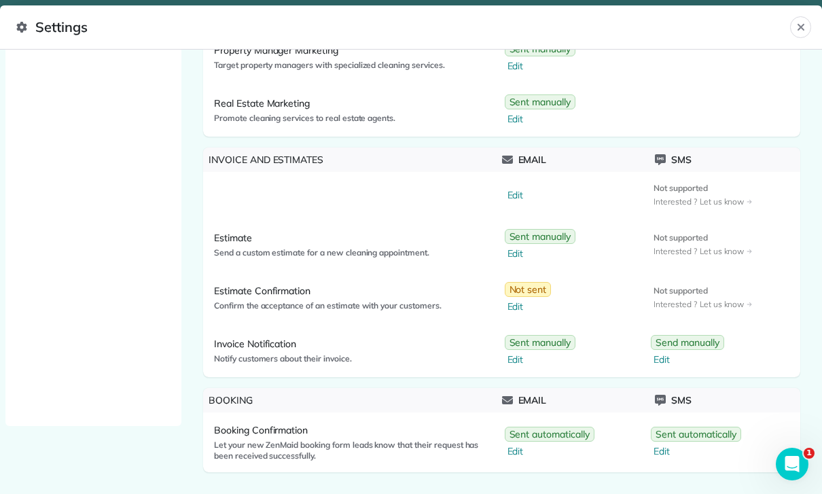
scroll to position [1148, 0]
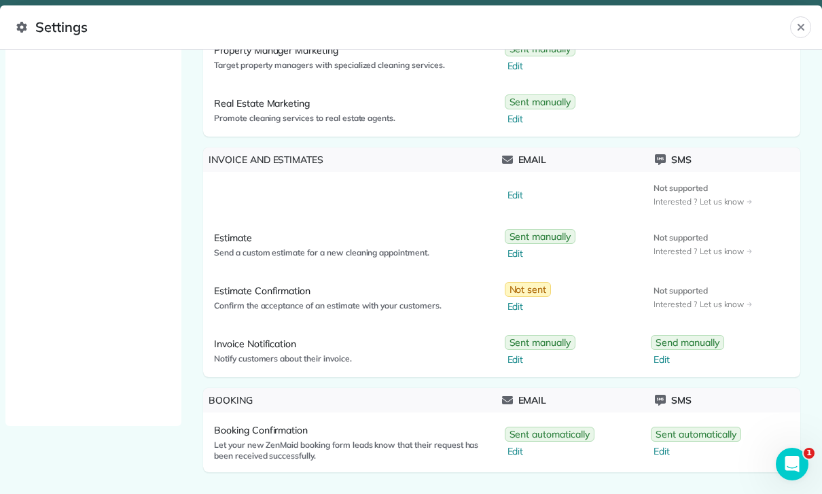
click at [663, 454] on span "Edit" at bounding box center [697, 451] width 87 height 14
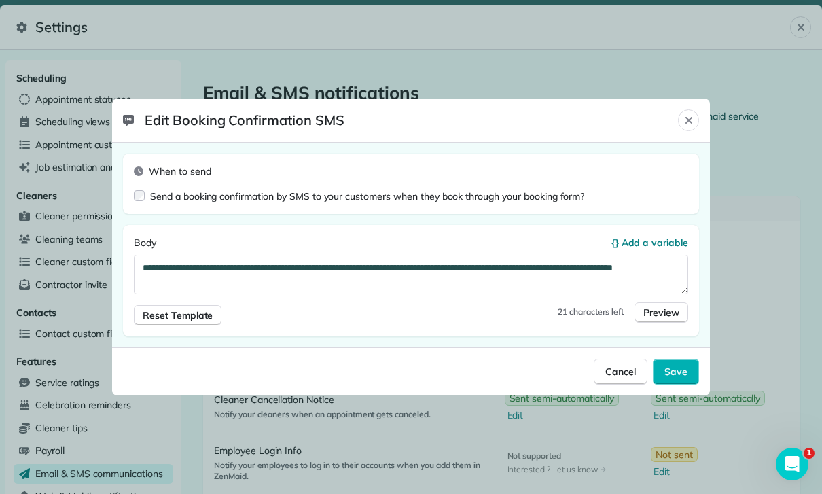
click at [685, 120] on icon "Close" at bounding box center [688, 120] width 11 height 11
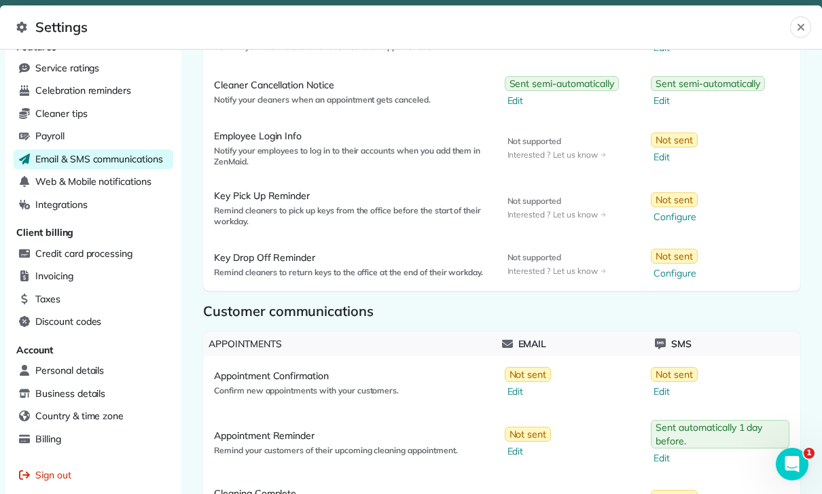
scroll to position [323, 0]
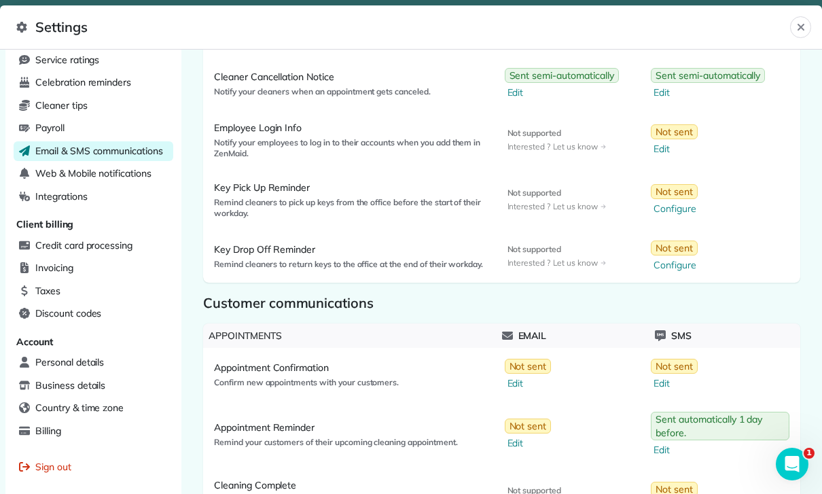
click at [99, 174] on div "Web & Mobile notifications" at bounding box center [94, 174] width 160 height 20
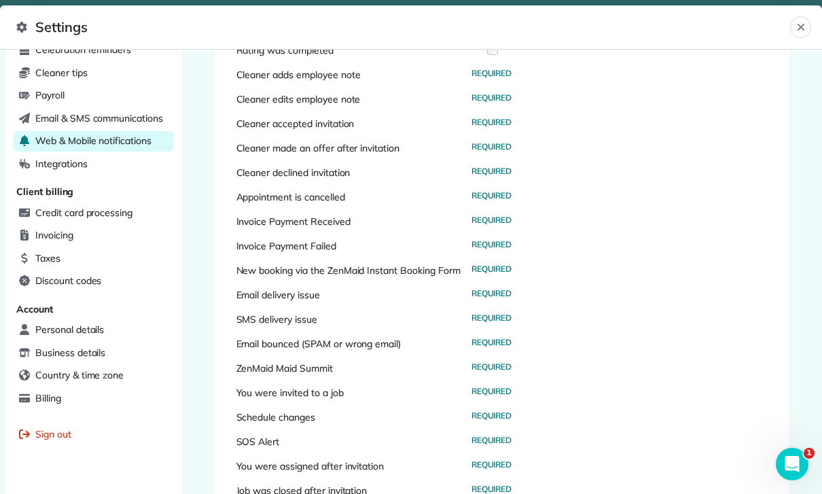
scroll to position [338, 0]
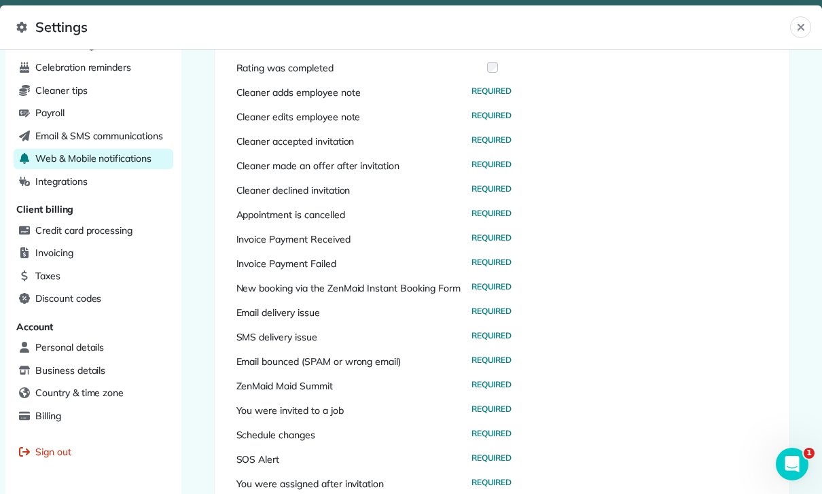
click at [62, 183] on div "Integrations" at bounding box center [94, 182] width 160 height 20
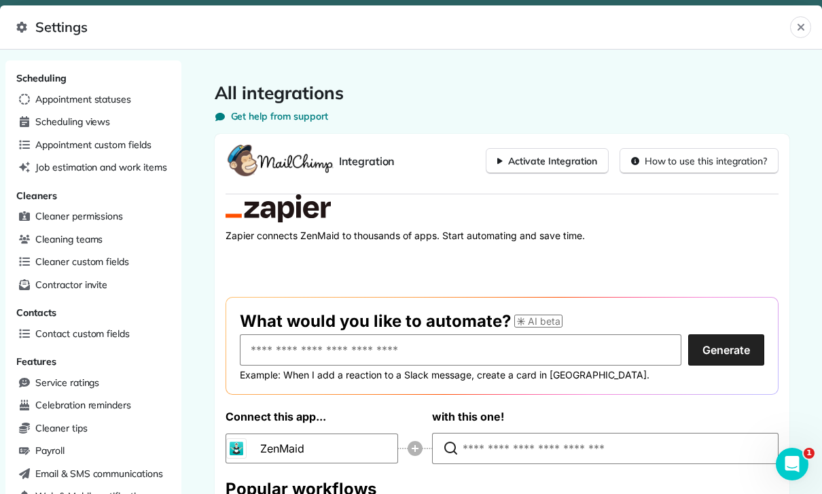
scroll to position [-67, 0]
